Goal: Task Accomplishment & Management: Manage account settings

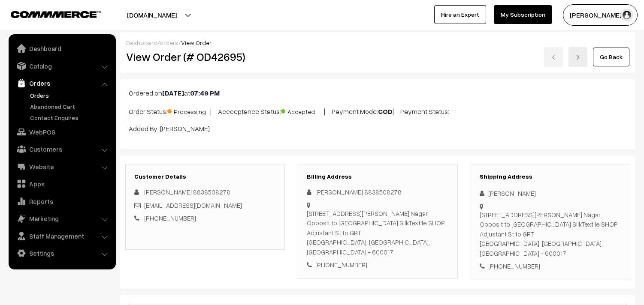
scroll to position [572, 0]
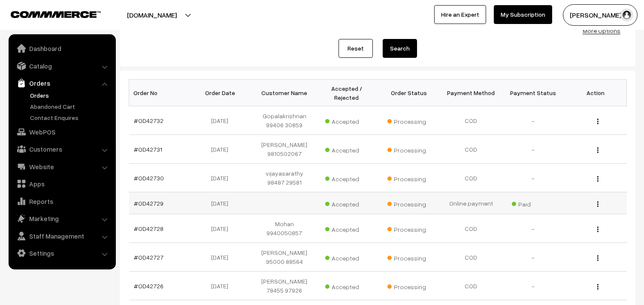
scroll to position [95, 0]
click at [152, 200] on link "#OD42729" at bounding box center [149, 203] width 30 height 7
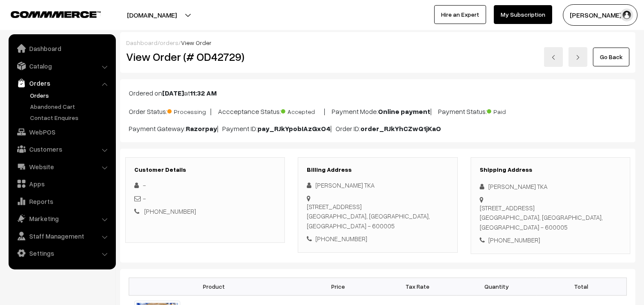
click at [33, 94] on link "Orders" at bounding box center [70, 95] width 85 height 9
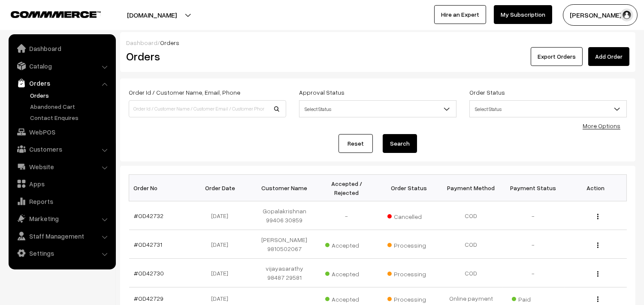
click at [44, 92] on link "Orders" at bounding box center [70, 95] width 85 height 9
click at [36, 93] on link "Orders" at bounding box center [70, 95] width 85 height 9
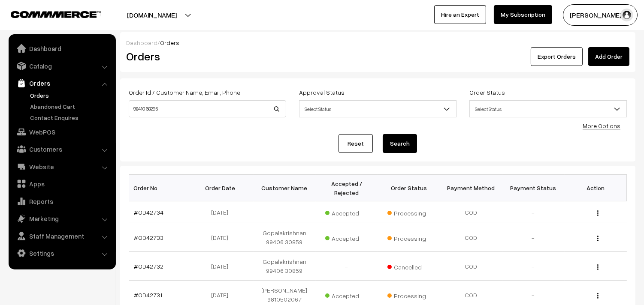
click at [147, 105] on input "98410 68295" at bounding box center [207, 108] width 157 height 17
type input "9841068295"
click at [383, 134] on button "Search" at bounding box center [400, 143] width 34 height 19
click at [408, 146] on button "Search" at bounding box center [400, 143] width 34 height 19
click at [47, 149] on link "Customers" at bounding box center [62, 149] width 102 height 15
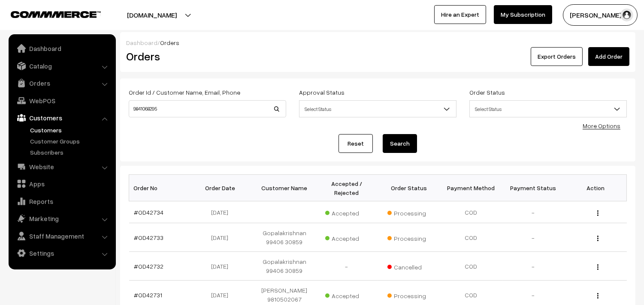
click at [56, 126] on link "Customers" at bounding box center [70, 130] width 85 height 9
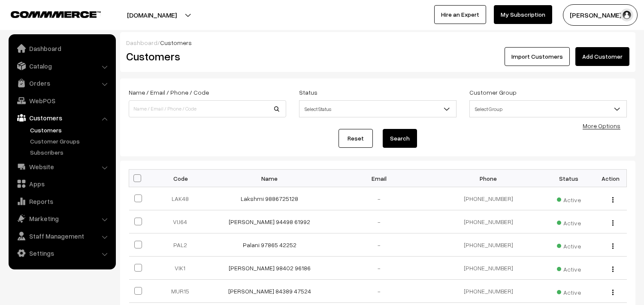
click at [170, 114] on input at bounding box center [207, 108] width 157 height 17
click at [146, 104] on input "98410 68295" at bounding box center [207, 108] width 157 height 17
type input "98410\8295"
click at [383, 129] on button "Search" at bounding box center [400, 138] width 34 height 19
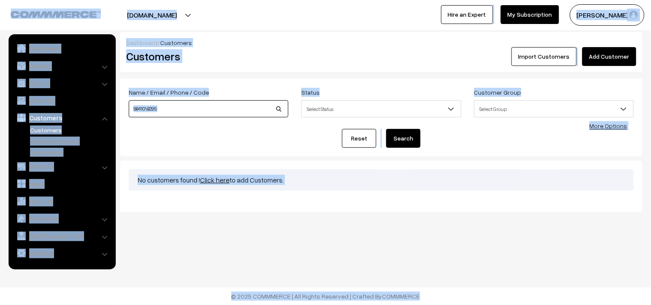
click at [198, 107] on input "98410\8295" at bounding box center [209, 108] width 160 height 17
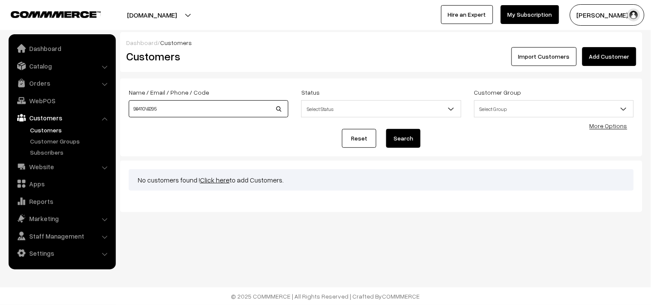
click at [198, 107] on input "98410\8295" at bounding box center [209, 108] width 160 height 17
paste input "6"
drag, startPoint x: 146, startPoint y: 106, endPoint x: 151, endPoint y: 107, distance: 4.4
click at [146, 107] on input "98410 68295" at bounding box center [209, 108] width 160 height 17
type input "98410\68295"
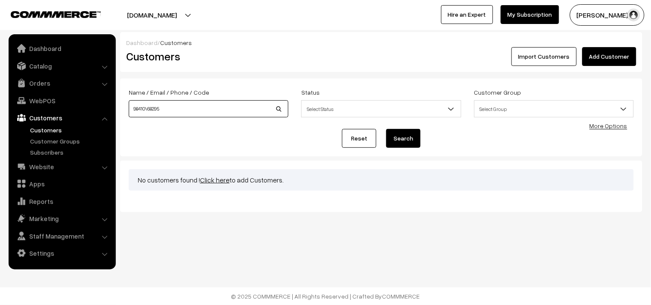
click at [386, 129] on button "Search" at bounding box center [403, 138] width 34 height 19
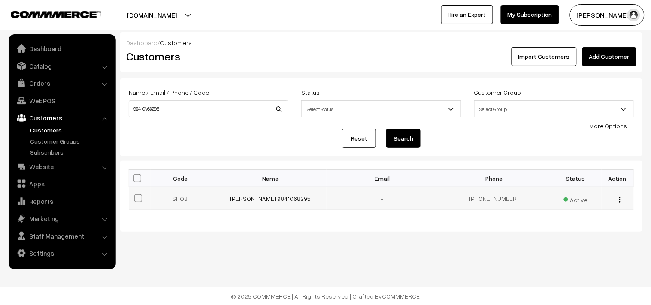
click at [258, 203] on td "[PERSON_NAME] 9841068295" at bounding box center [271, 198] width 112 height 23
click at [264, 198] on link "[PERSON_NAME] 9841068295" at bounding box center [270, 198] width 81 height 7
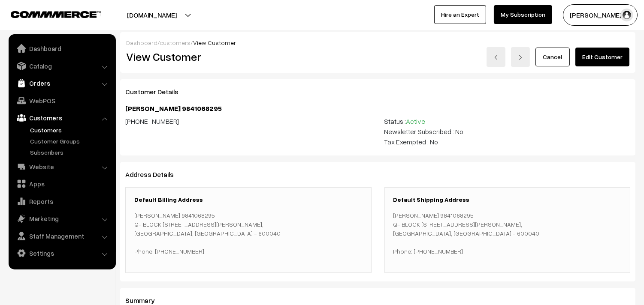
click at [45, 87] on link "Orders" at bounding box center [62, 83] width 102 height 15
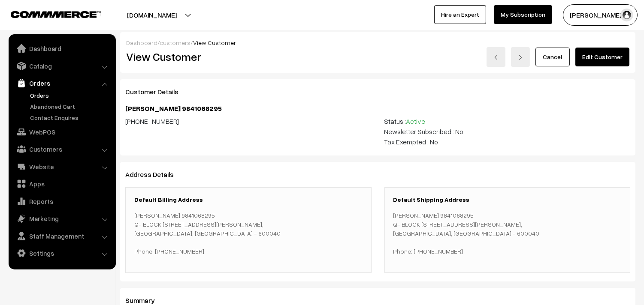
click at [44, 93] on link "Orders" at bounding box center [70, 95] width 85 height 9
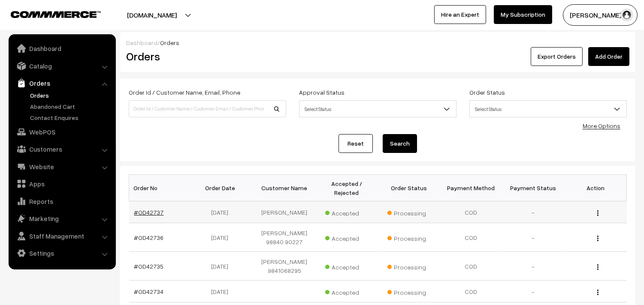
click at [155, 215] on link "#OD42737" at bounding box center [149, 212] width 30 height 7
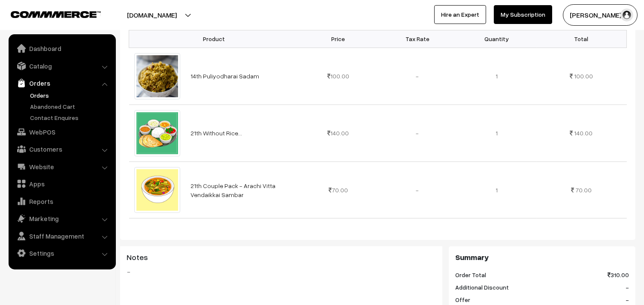
scroll to position [238, 0]
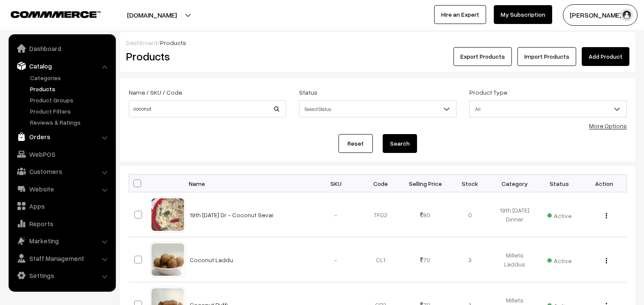
click at [41, 137] on link "Orders" at bounding box center [62, 136] width 102 height 15
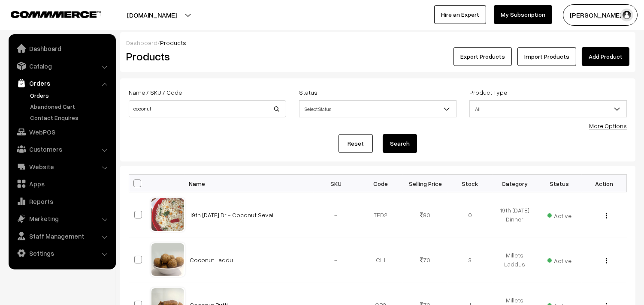
click at [44, 91] on link "Orders" at bounding box center [70, 95] width 85 height 9
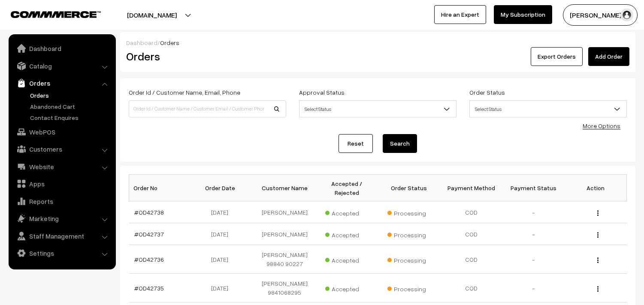
scroll to position [48, 0]
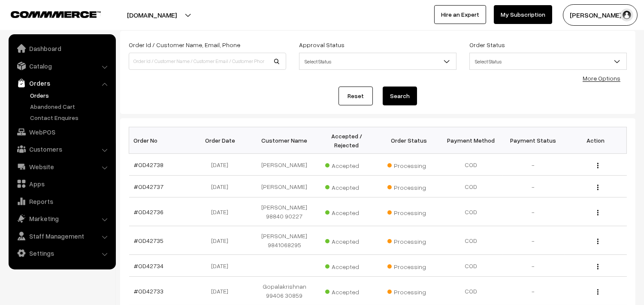
click at [41, 92] on link "Orders" at bounding box center [70, 95] width 85 height 9
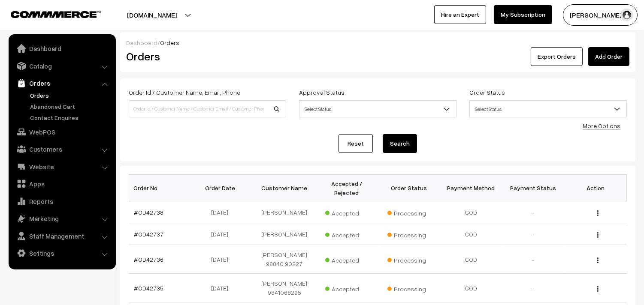
click at [39, 95] on link "Orders" at bounding box center [70, 95] width 85 height 9
click at [39, 96] on link "Orders" at bounding box center [70, 95] width 85 height 9
click at [39, 93] on link "Orders" at bounding box center [70, 95] width 85 height 9
click at [45, 93] on link "Orders" at bounding box center [70, 95] width 85 height 9
click at [44, 91] on link "Orders" at bounding box center [70, 95] width 85 height 9
